Goal: Task Accomplishment & Management: Manage account settings

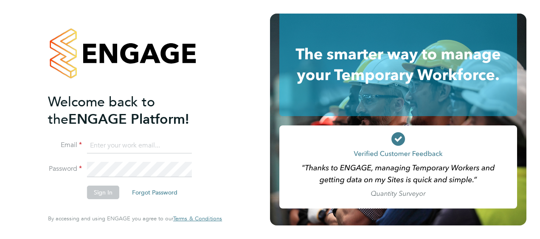
type input "daniel.martin@vistry.co.uk"
click at [83, 192] on li "Sign In Forgot Password" at bounding box center [131, 197] width 166 height 22
click at [102, 197] on button "Sign In" at bounding box center [103, 193] width 32 height 14
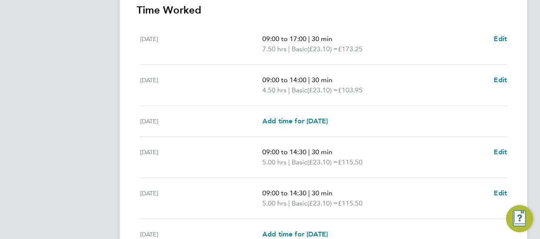
scroll to position [362, 0]
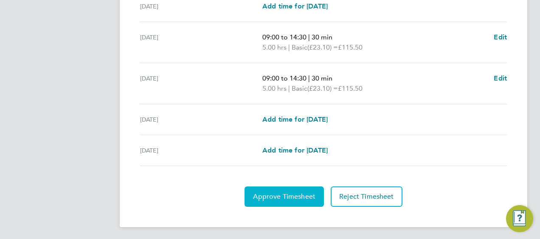
click at [269, 203] on button "Approve Timesheet" at bounding box center [284, 197] width 79 height 20
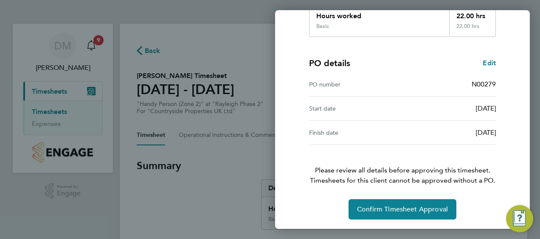
scroll to position [166, 0]
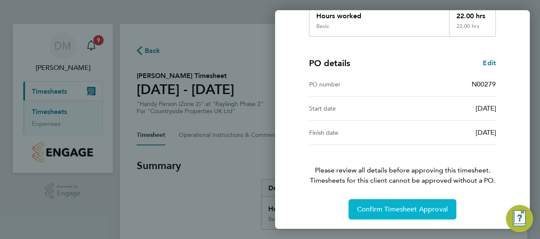
click at [398, 210] on span "Confirm Timesheet Approval" at bounding box center [402, 209] width 91 height 8
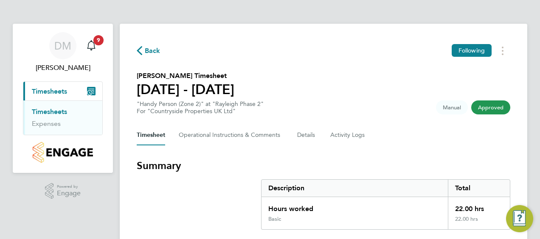
click at [51, 112] on link "Timesheets" at bounding box center [49, 112] width 35 height 8
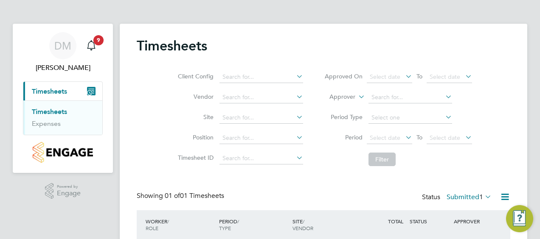
scroll to position [59, 0]
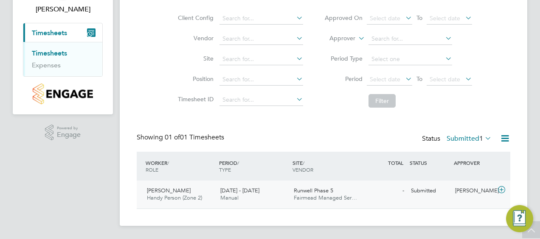
click at [503, 190] on icon at bounding box center [501, 190] width 11 height 7
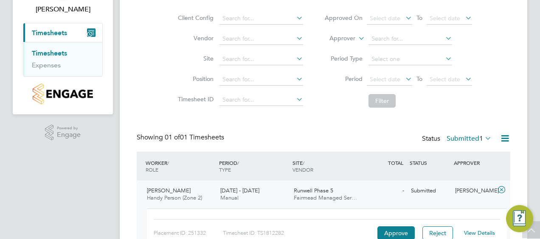
click at [399, 225] on div "Placement ID: 251332 Timesheet ID: TS1812282 Approve Reject View Details" at bounding box center [327, 230] width 346 height 21
click at [399, 230] on button "Approve" at bounding box center [395, 234] width 37 height 14
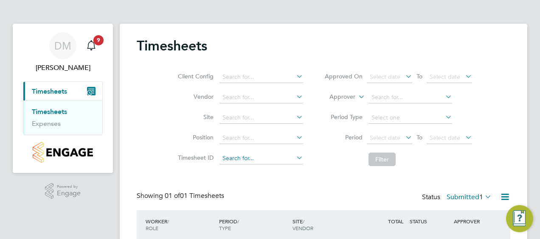
scroll to position [112, 0]
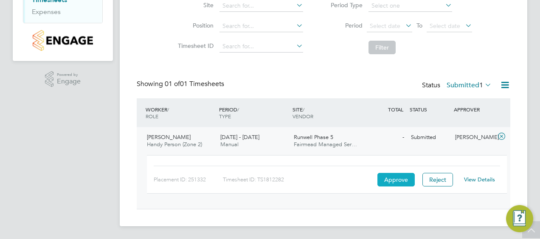
click at [387, 177] on button "Approve" at bounding box center [395, 180] width 37 height 14
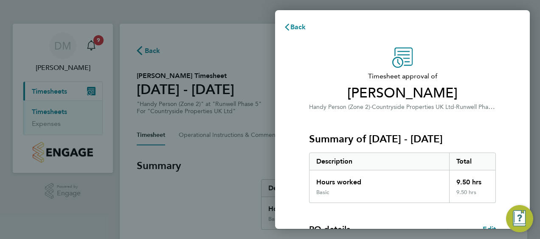
scroll to position [142, 0]
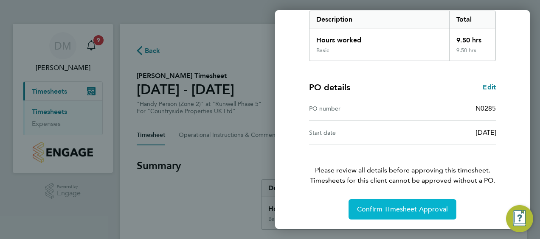
click at [373, 212] on span "Confirm Timesheet Approval" at bounding box center [402, 209] width 91 height 8
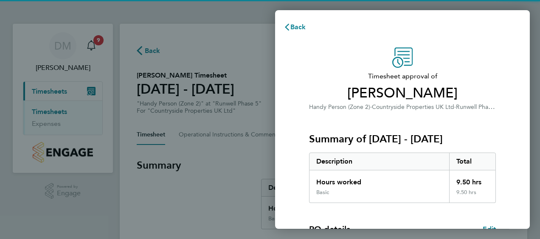
scroll to position [142, 0]
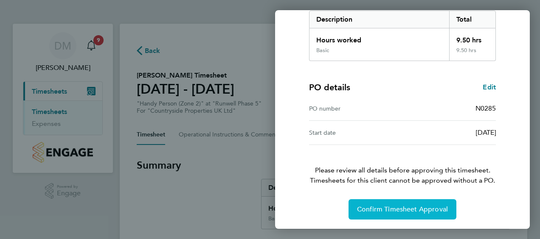
click at [380, 210] on span "Confirm Timesheet Approval" at bounding box center [402, 209] width 91 height 8
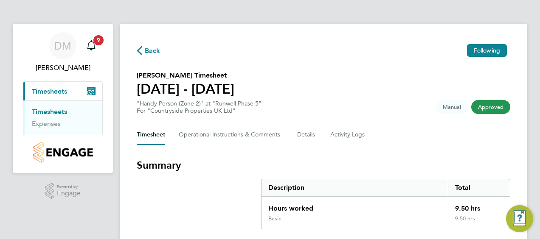
click at [52, 93] on span "Timesheets" at bounding box center [49, 91] width 35 height 8
